Goal: Find specific page/section: Find specific page/section

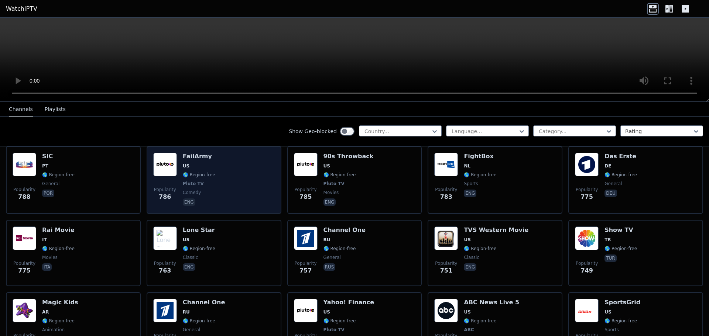
scroll to position [46, 0]
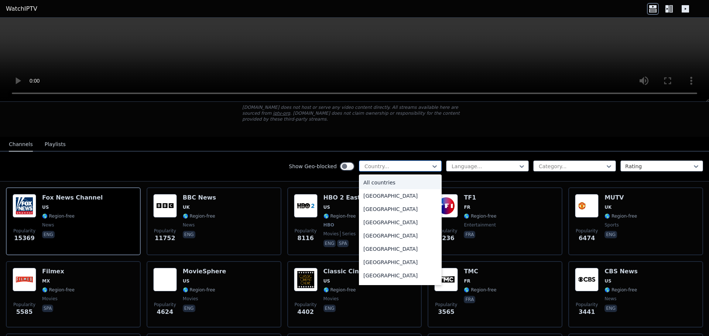
click at [415, 163] on div at bounding box center [397, 166] width 67 height 7
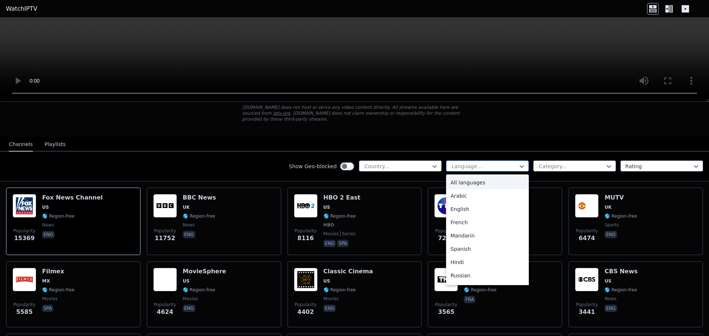
click at [503, 164] on div at bounding box center [484, 166] width 67 height 7
click at [470, 250] on div "Portuguese" at bounding box center [487, 252] width 83 height 13
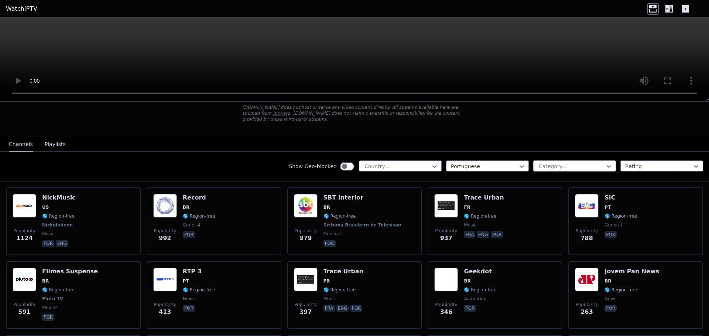
click at [582, 163] on div at bounding box center [571, 166] width 67 height 7
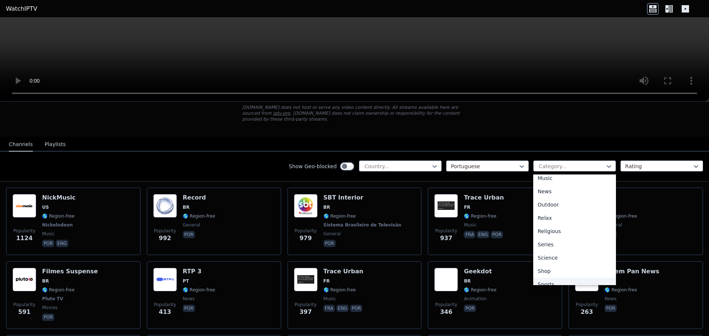
scroll to position [214, 0]
drag, startPoint x: 642, startPoint y: 147, endPoint x: 644, endPoint y: 150, distance: 4.0
click at [643, 152] on div "Show Geo-blocked Country... Portuguese 27 results available. Use Up and Down to…" at bounding box center [354, 167] width 709 height 30
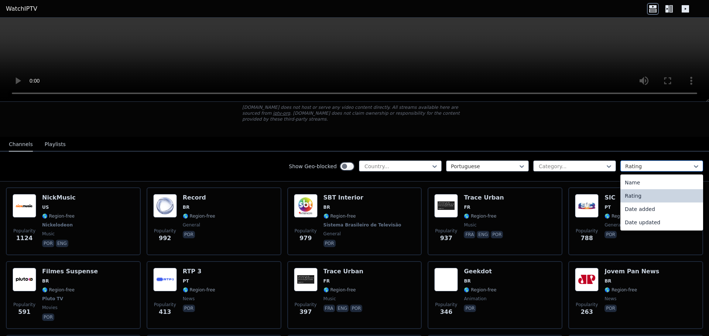
click at [648, 163] on div at bounding box center [658, 166] width 67 height 7
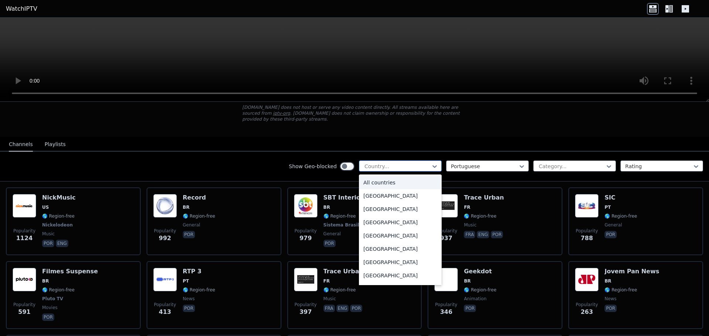
click at [389, 161] on div "Country..." at bounding box center [400, 166] width 83 height 11
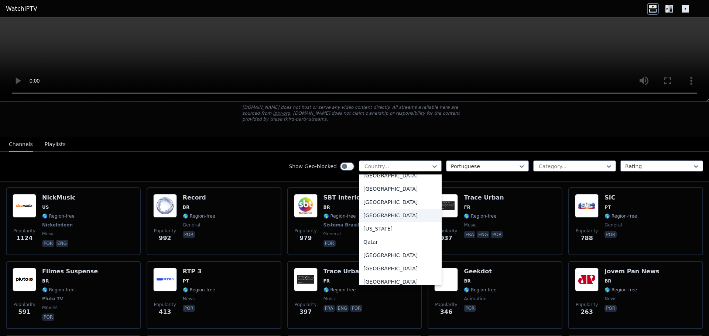
scroll to position [1994, 0]
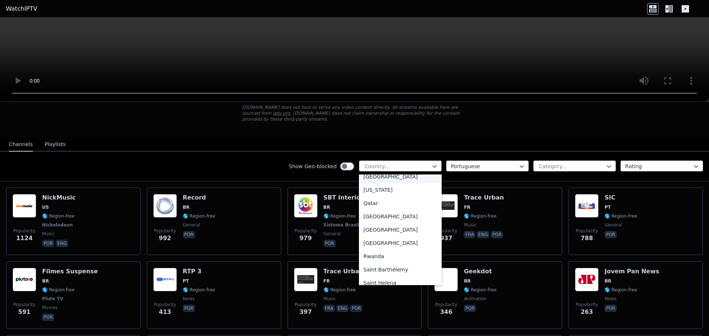
click at [386, 174] on div "[GEOGRAPHIC_DATA]" at bounding box center [400, 176] width 83 height 13
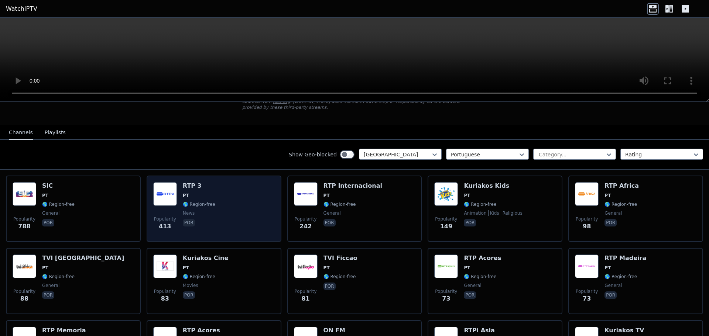
scroll to position [57, 0]
